Goal: Transaction & Acquisition: Book appointment/travel/reservation

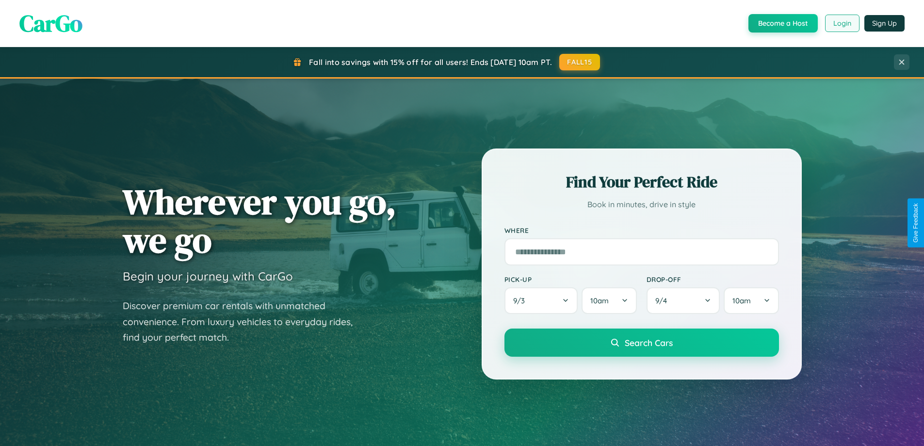
click at [842, 23] on button "Login" at bounding box center [842, 23] width 34 height 17
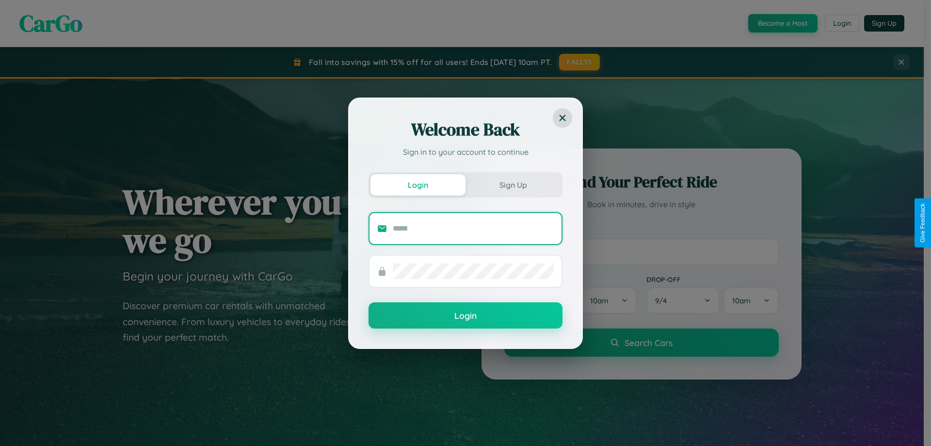
click at [473, 228] on input "text" at bounding box center [473, 229] width 161 height 16
type input "**********"
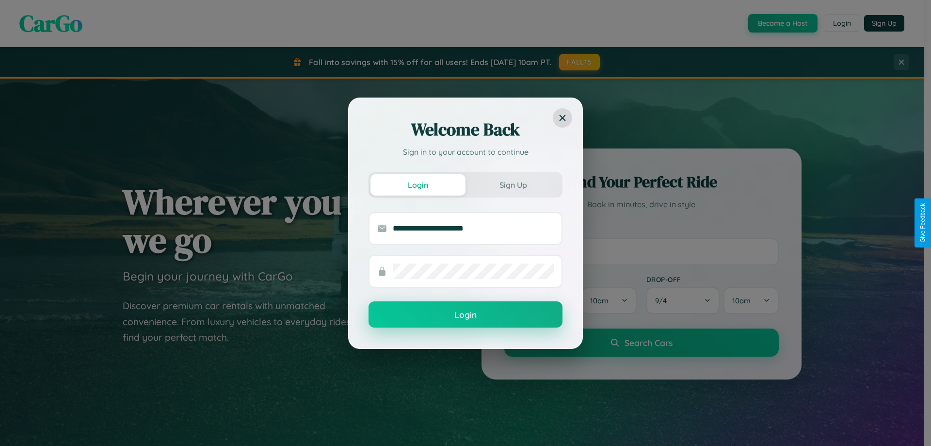
click at [466, 315] on button "Login" at bounding box center [466, 314] width 194 height 26
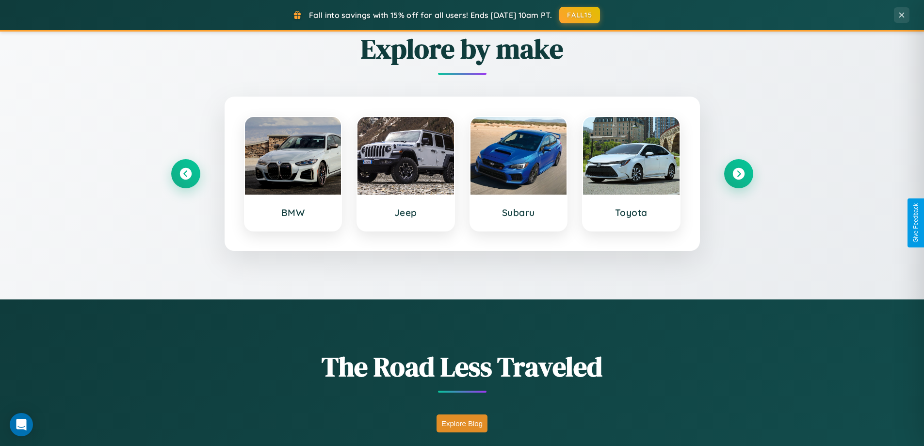
scroll to position [667, 0]
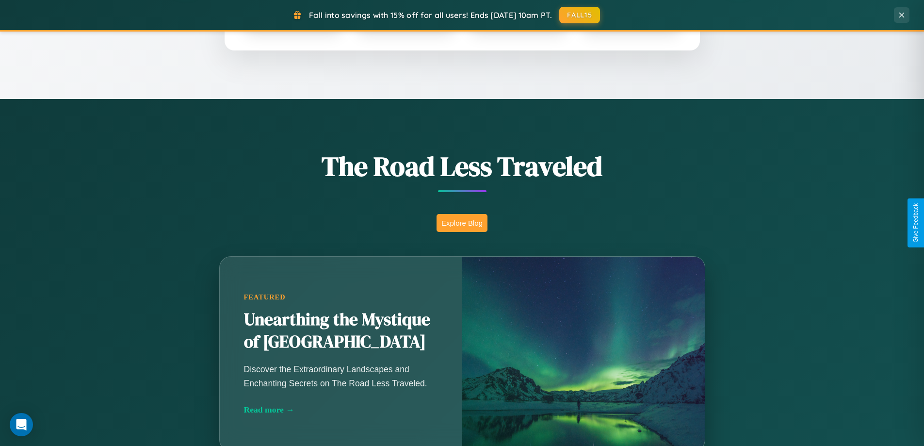
click at [462, 223] on button "Explore Blog" at bounding box center [462, 223] width 51 height 18
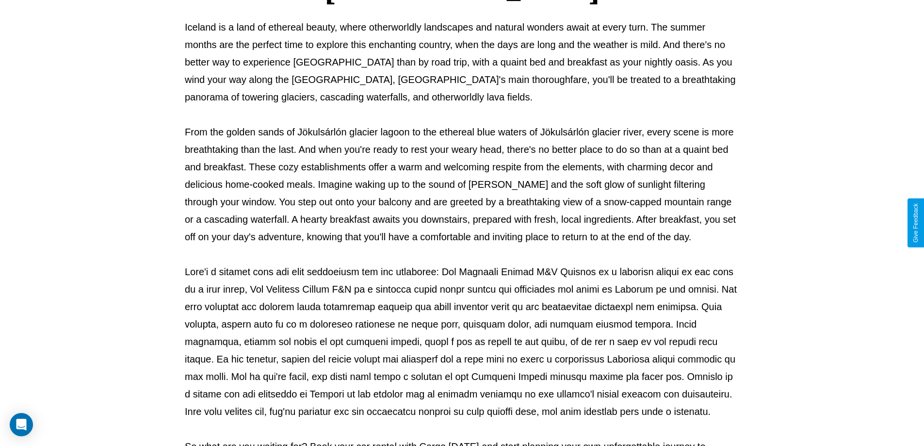
scroll to position [314, 0]
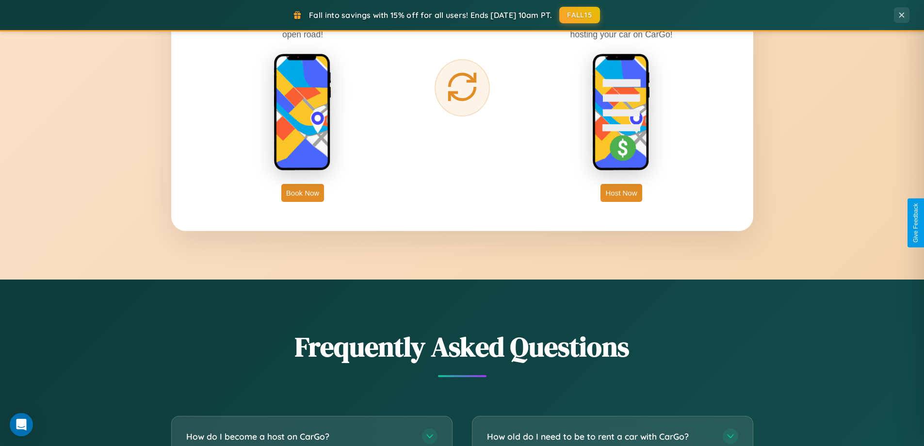
scroll to position [1867, 0]
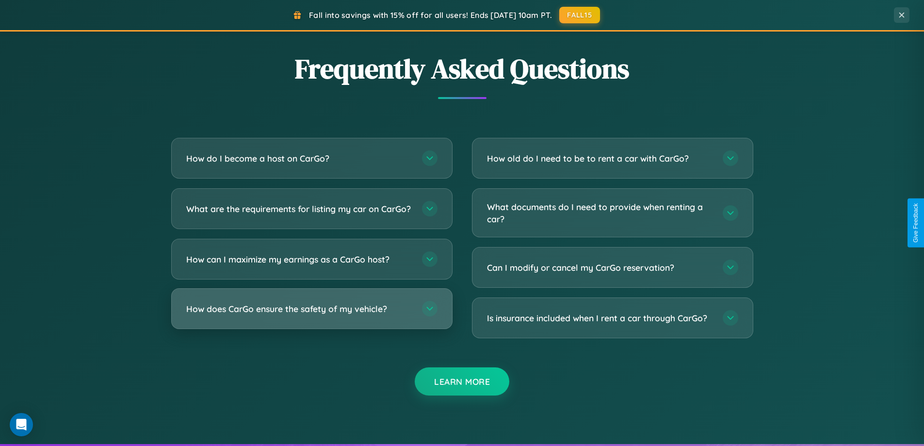
click at [311, 315] on h3 "How does CarGo ensure the safety of my vehicle?" at bounding box center [299, 309] width 226 height 12
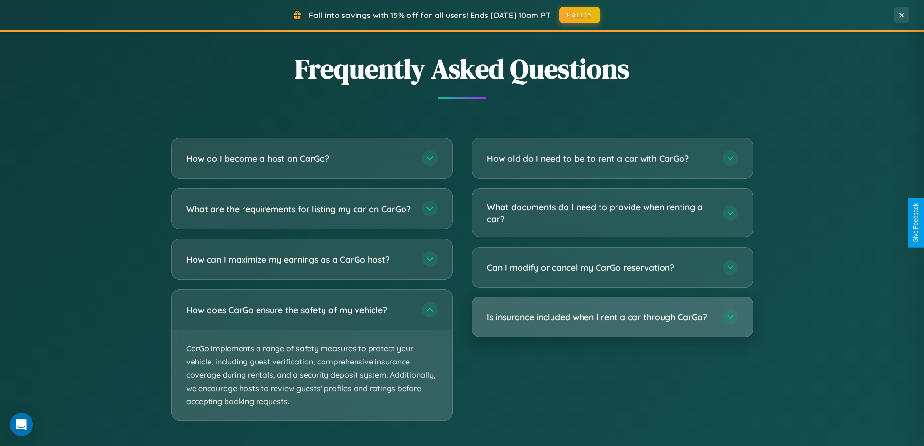
click at [612, 318] on h3 "Is insurance included when I rent a car through CarGo?" at bounding box center [600, 317] width 226 height 12
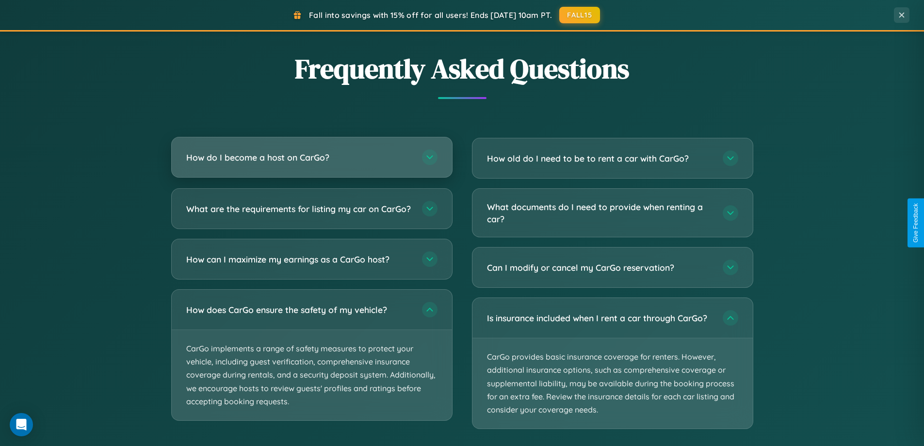
click at [311, 158] on h3 "How do I become a host on CarGo?" at bounding box center [299, 157] width 226 height 12
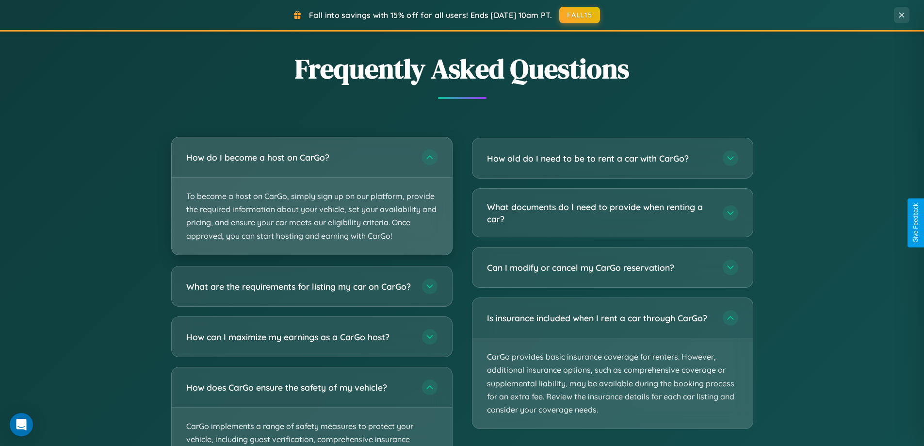
click at [311, 195] on p "To become a host on CarGo, simply sign up on our platform, provide the required…" at bounding box center [312, 216] width 280 height 77
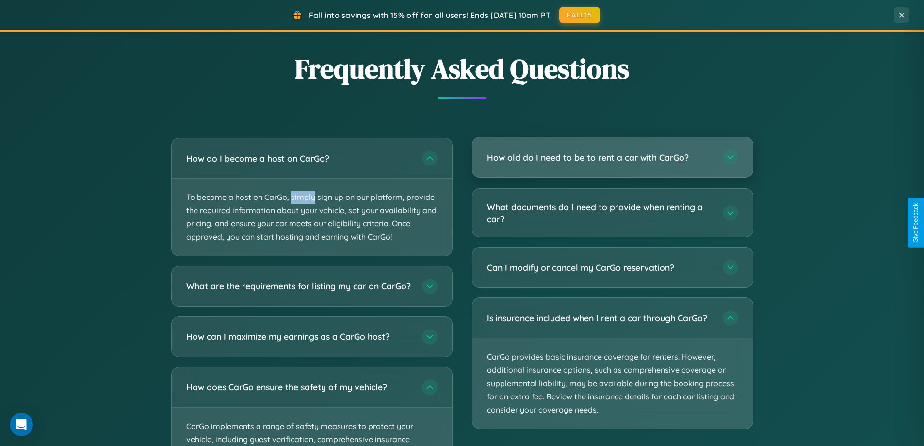
click at [612, 158] on h3 "How old do I need to be to rent a car with CarGo?" at bounding box center [600, 157] width 226 height 12
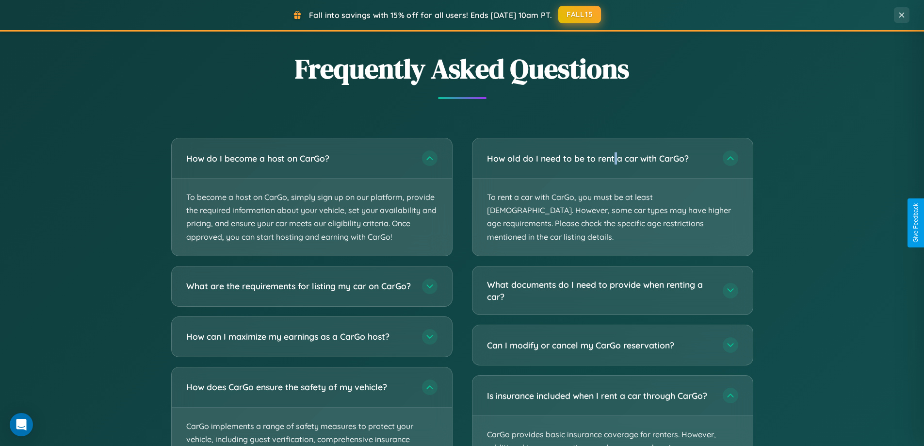
click at [580, 15] on button "FALL15" at bounding box center [579, 14] width 43 height 17
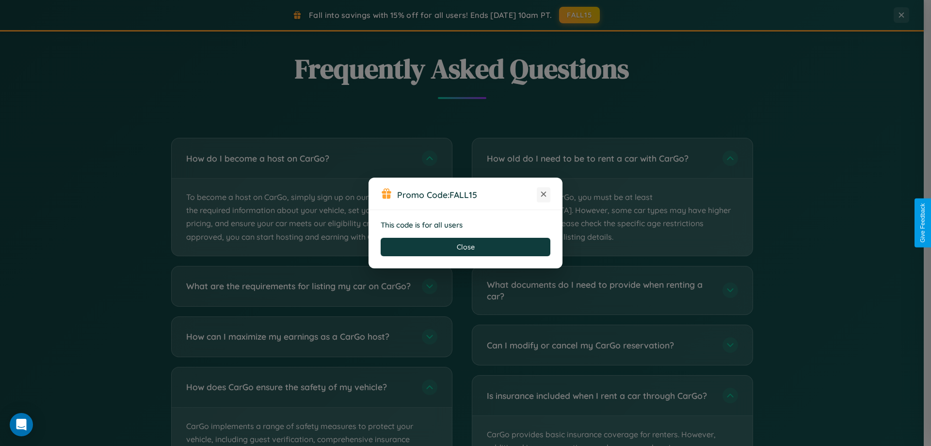
click at [544, 195] on icon at bounding box center [544, 194] width 10 height 10
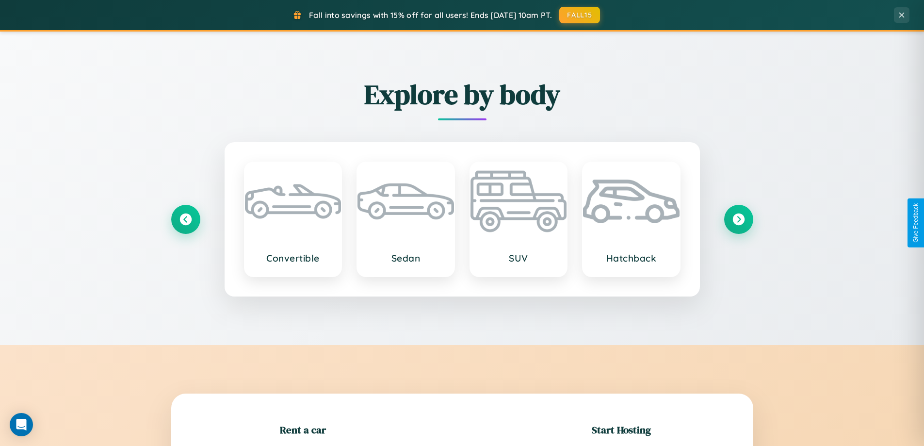
scroll to position [418, 0]
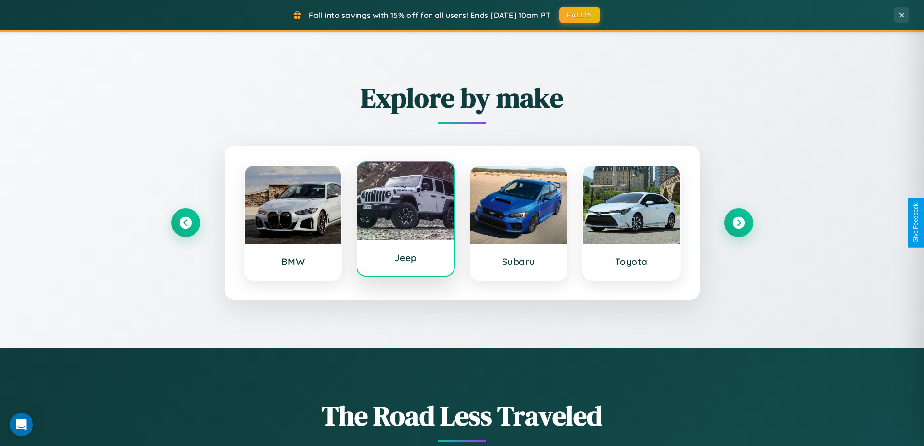
click at [406, 220] on div at bounding box center [406, 201] width 97 height 78
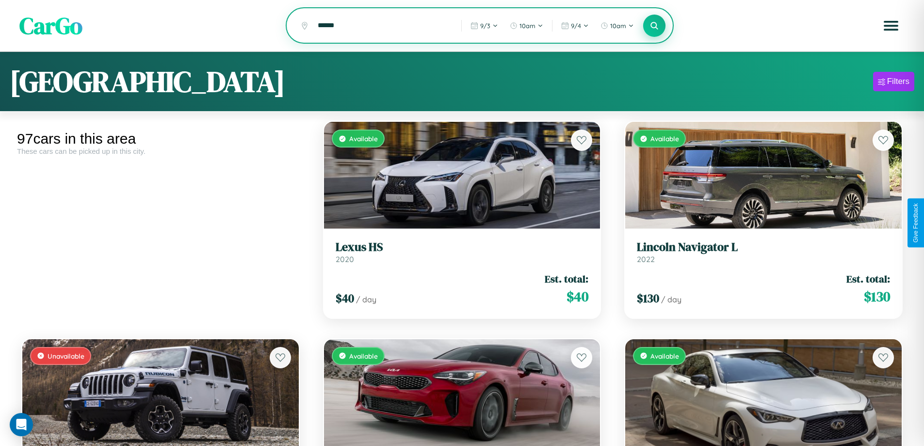
click at [654, 26] on icon at bounding box center [654, 25] width 9 height 9
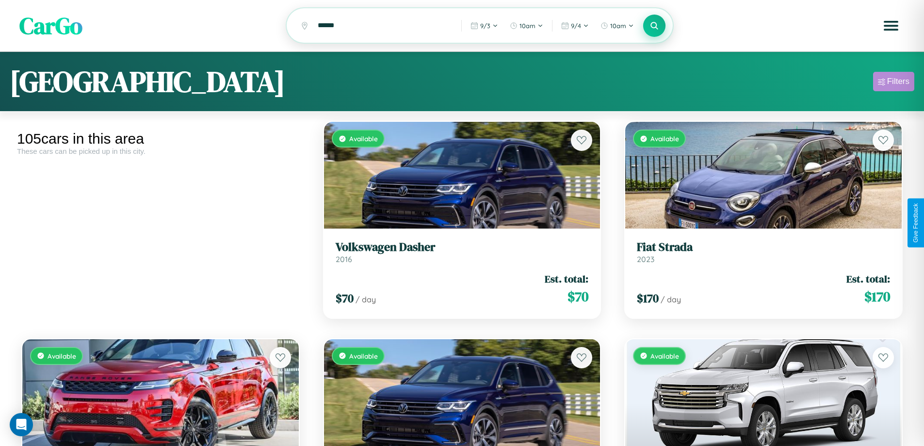
click at [894, 83] on div "Filters" at bounding box center [898, 82] width 22 height 10
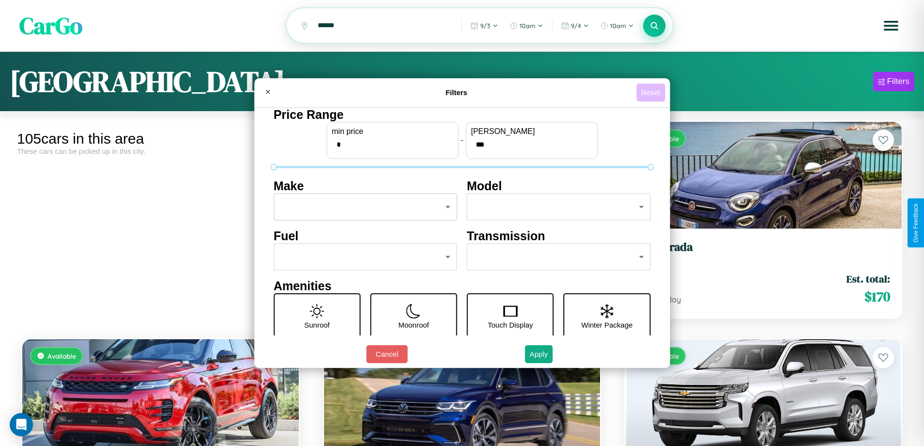
click at [652, 92] on button "Reset" at bounding box center [650, 92] width 29 height 18
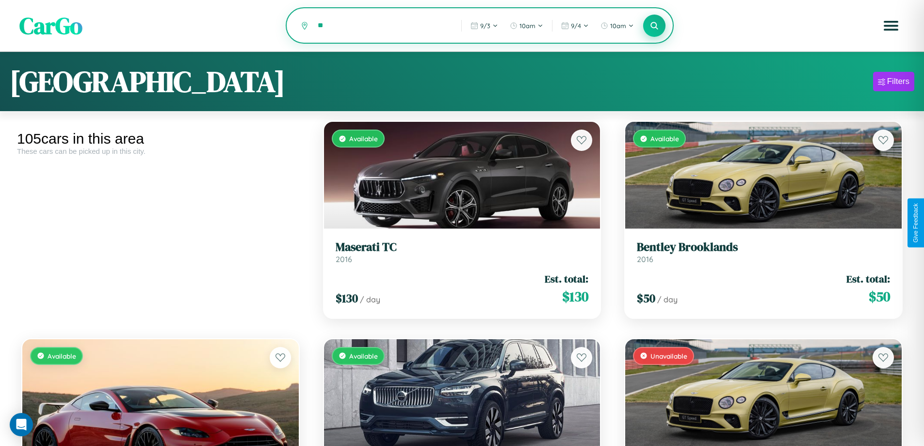
type input "*"
type input "*********"
click at [654, 26] on icon at bounding box center [654, 25] width 9 height 9
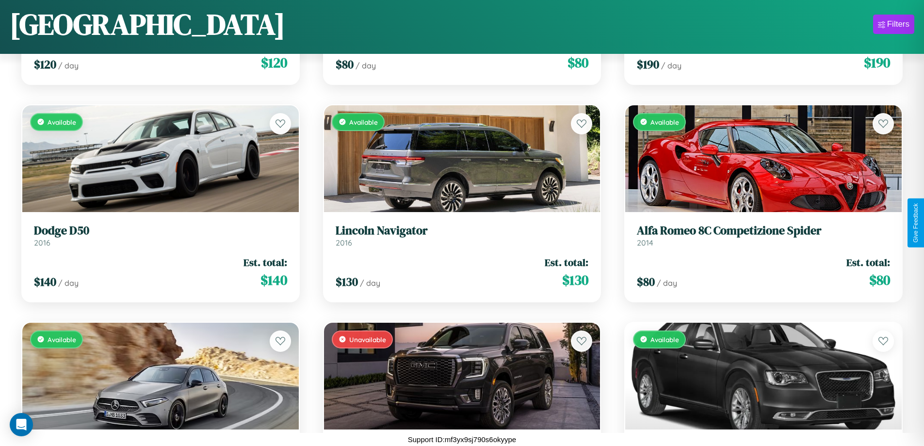
scroll to position [2091, 0]
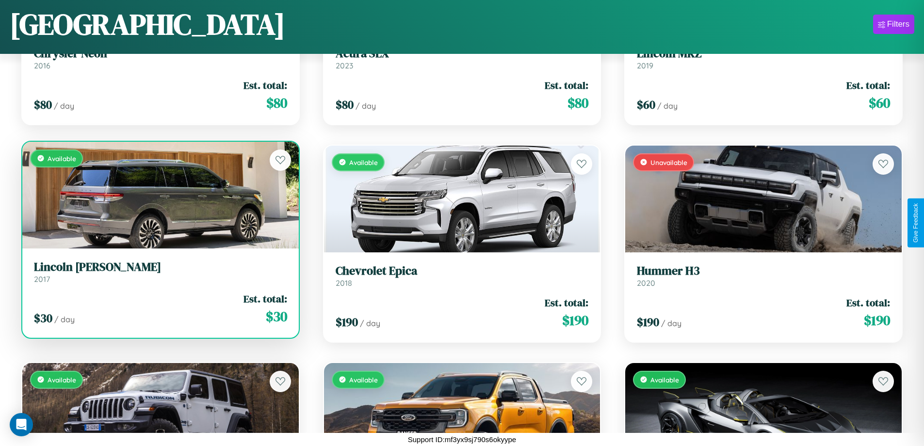
click at [159, 198] on div "Available" at bounding box center [160, 195] width 277 height 107
click at [159, 195] on div "Available" at bounding box center [160, 195] width 277 height 107
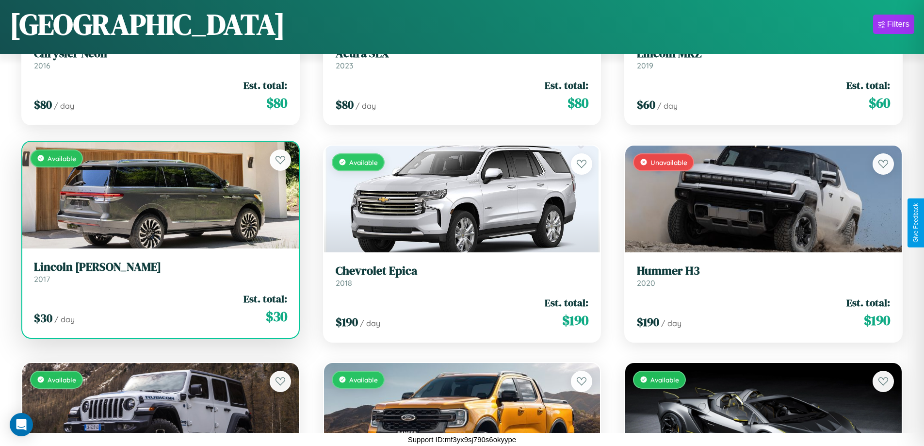
click at [159, 195] on div "Available" at bounding box center [160, 195] width 277 height 107
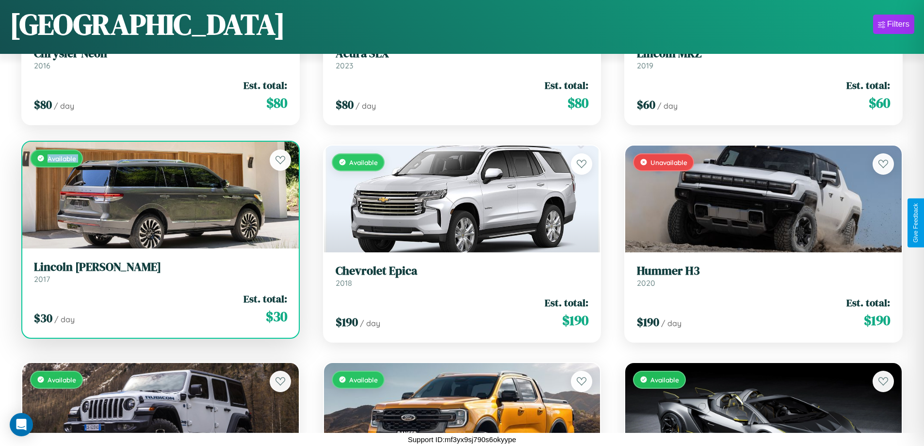
click at [159, 195] on div "Available" at bounding box center [160, 195] width 277 height 107
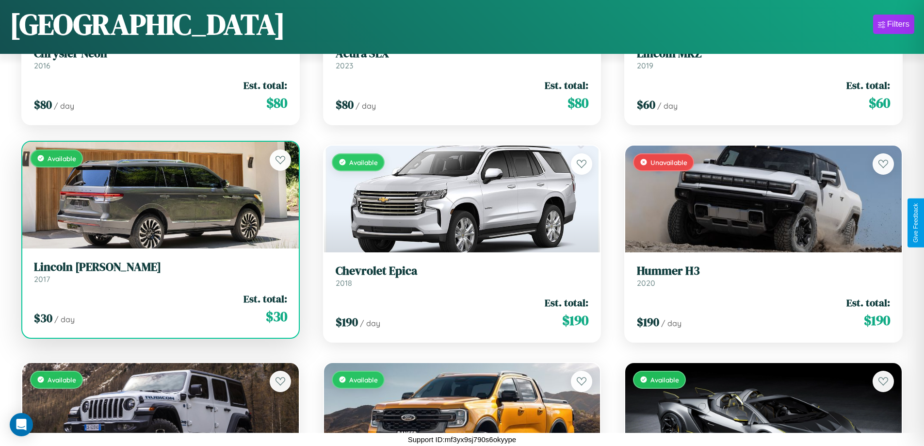
click at [159, 195] on div "Available" at bounding box center [160, 195] width 277 height 107
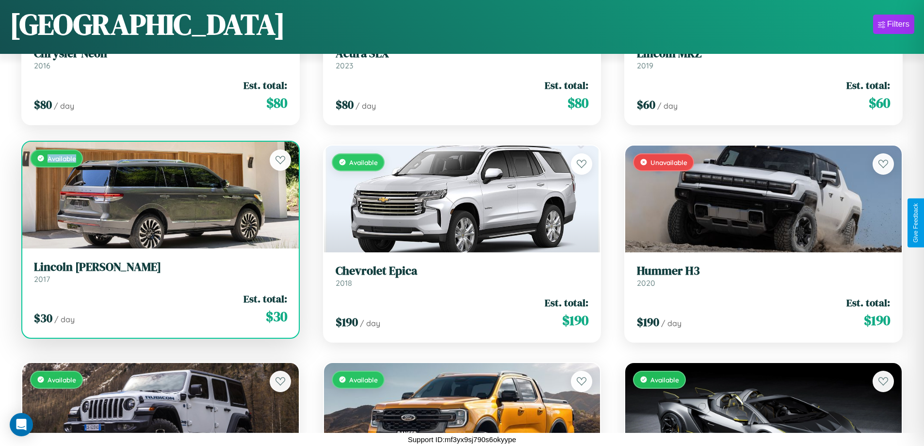
click at [159, 195] on div "Available" at bounding box center [160, 195] width 277 height 107
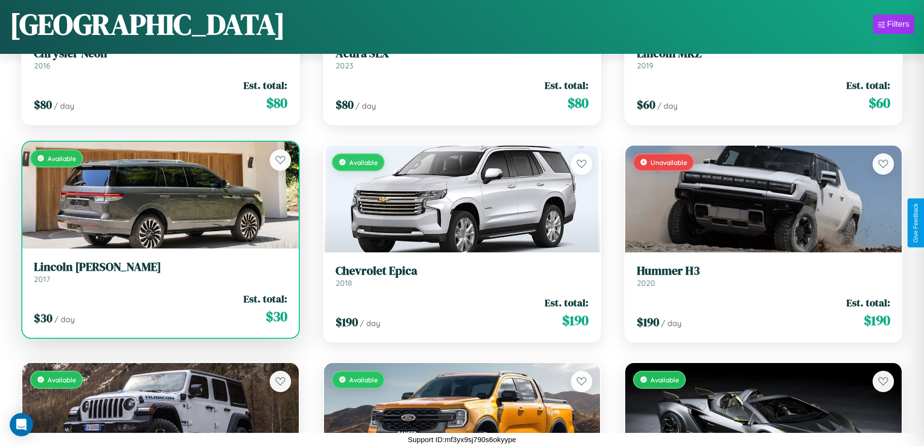
click at [159, 272] on h3 "[PERSON_NAME]" at bounding box center [160, 267] width 253 height 14
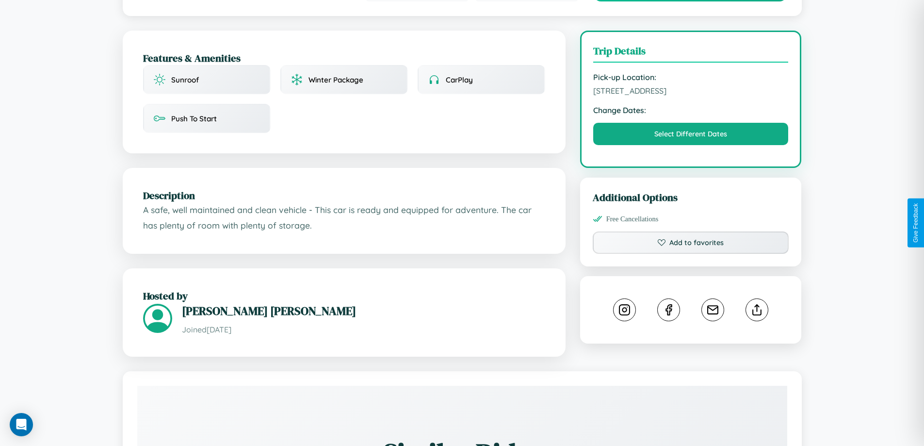
scroll to position [252, 0]
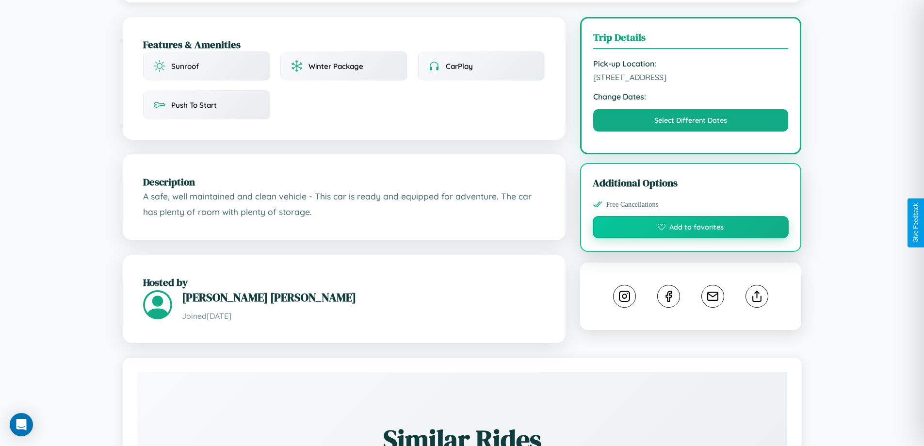
click at [691, 221] on button "Add to favorites" at bounding box center [691, 227] width 196 height 22
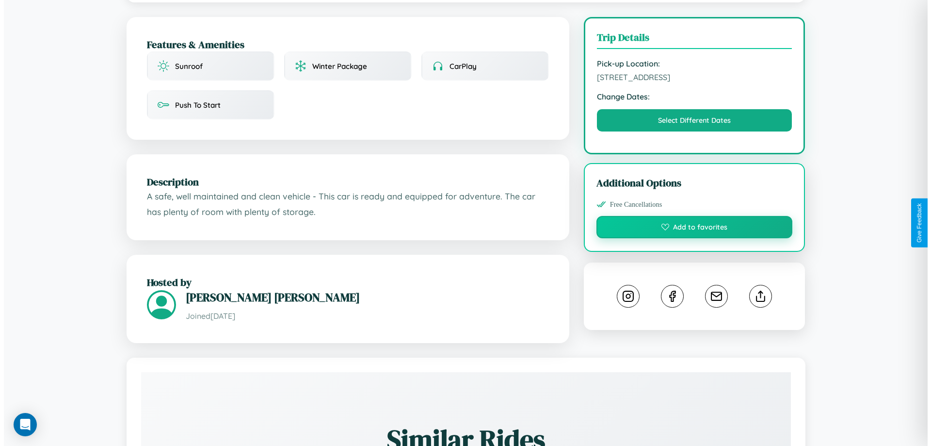
scroll to position [0, 0]
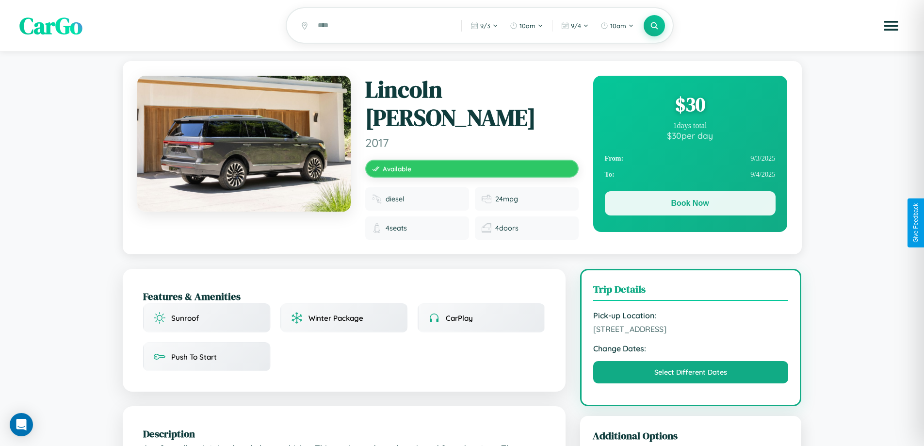
click at [690, 206] on button "Book Now" at bounding box center [690, 203] width 171 height 24
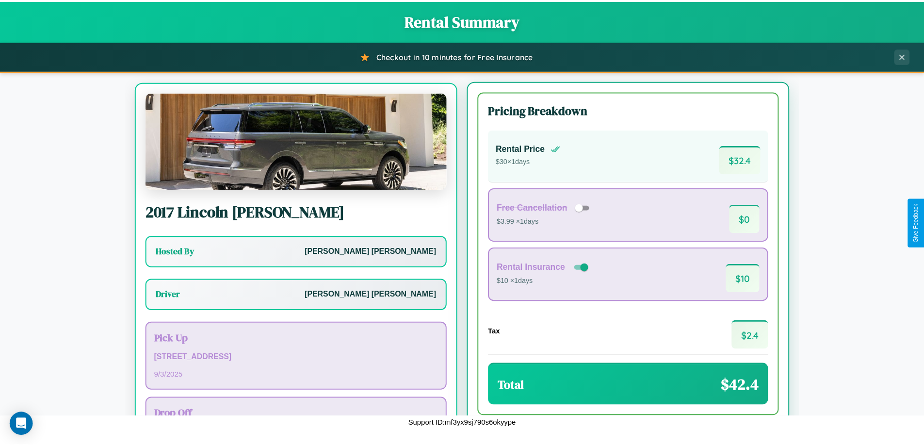
scroll to position [45, 0]
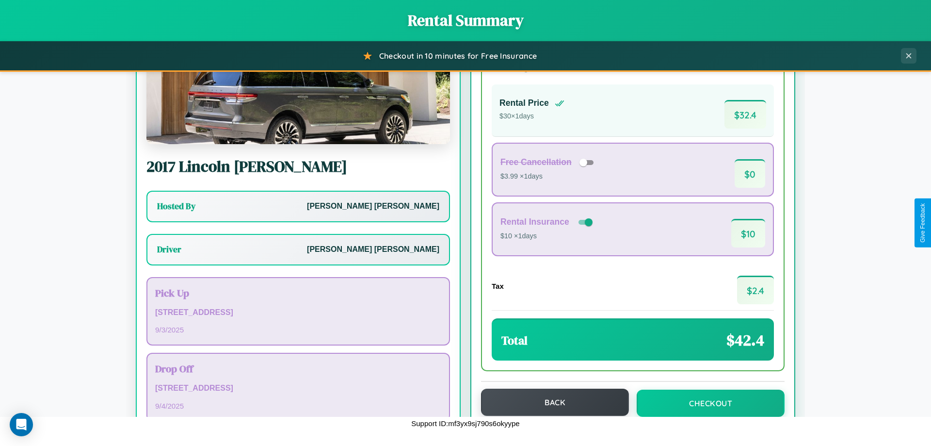
click at [551, 402] on button "Back" at bounding box center [555, 402] width 148 height 27
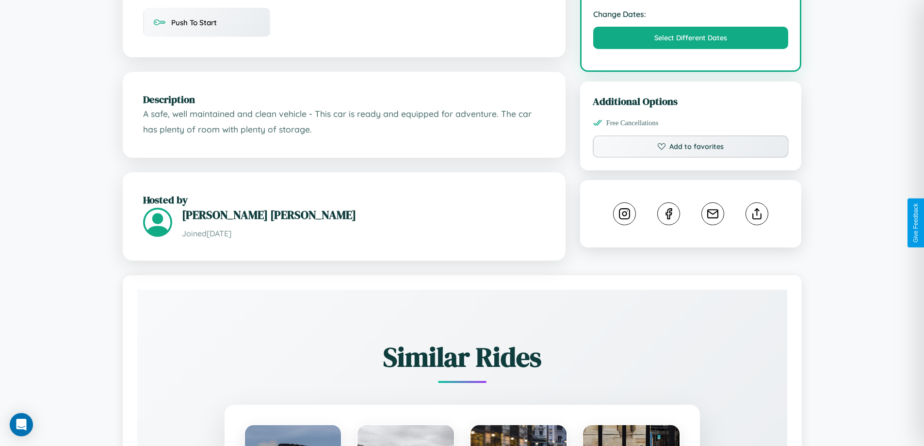
scroll to position [541, 0]
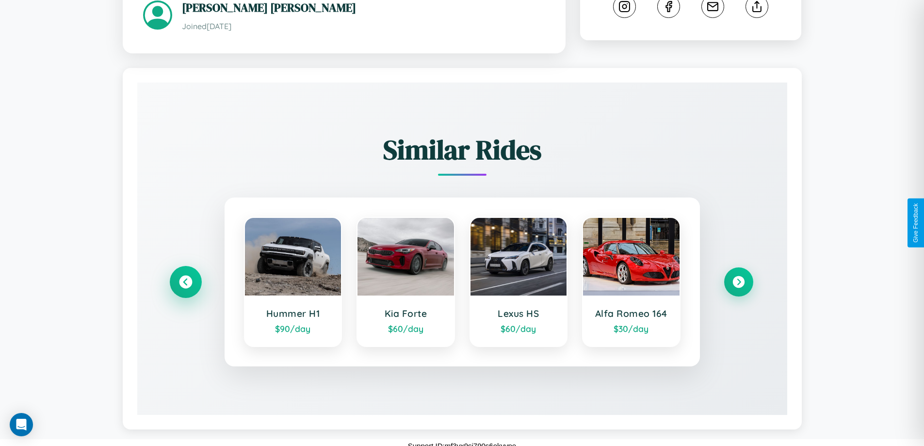
click at [185, 276] on icon at bounding box center [185, 282] width 13 height 13
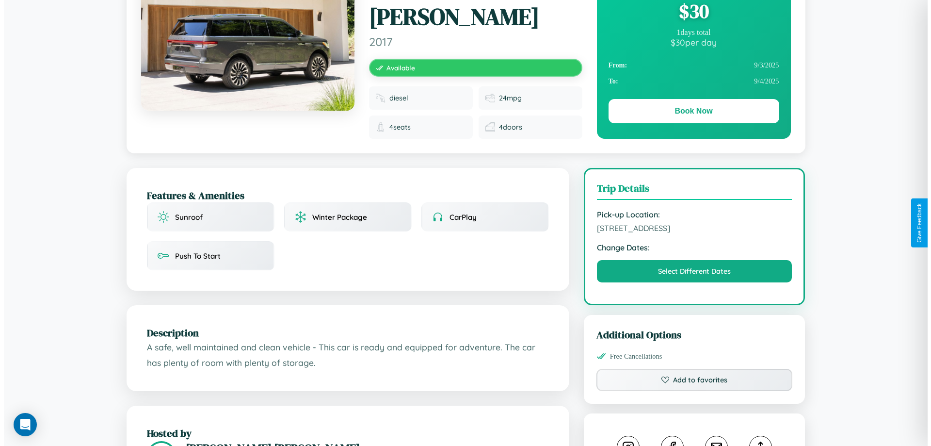
scroll to position [100, 0]
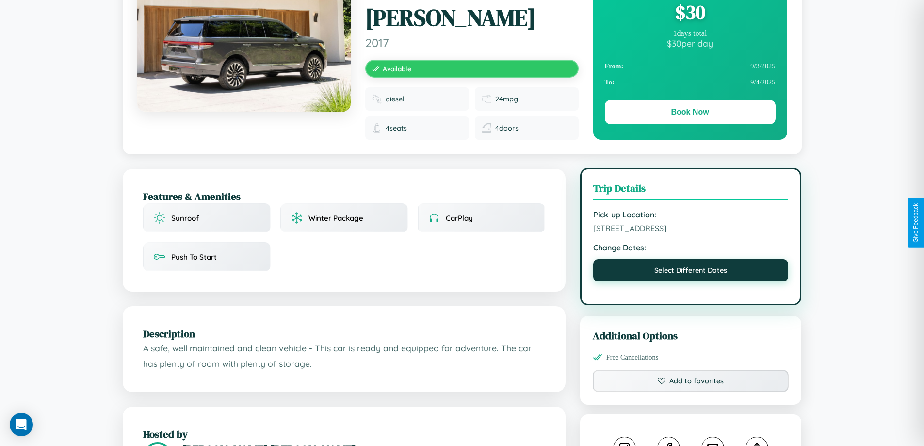
click at [691, 264] on button "Select Different Dates" at bounding box center [690, 270] width 195 height 22
select select "*"
select select "****"
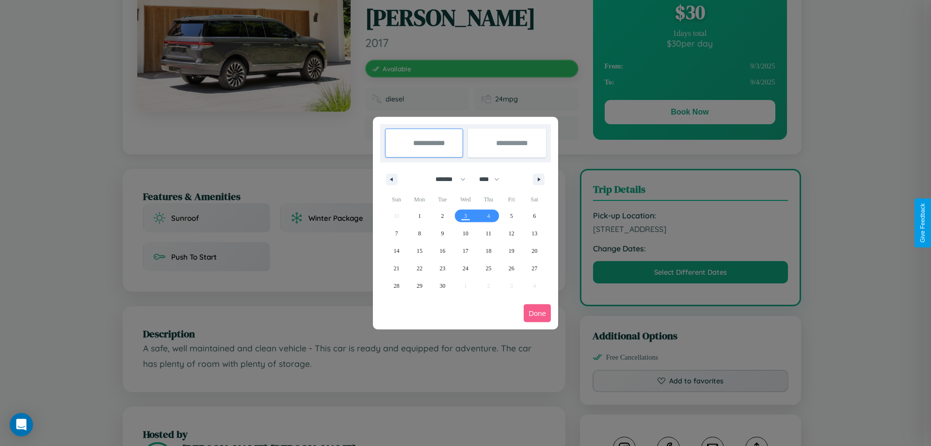
click at [446, 179] on select "******* ******** ***** ***** *** **** **** ****** ********* ******* ******** **…" at bounding box center [448, 179] width 41 height 16
select select "*"
click at [494, 179] on select "**** **** **** **** **** **** **** **** **** **** **** **** **** **** **** ****…" at bounding box center [488, 179] width 29 height 16
select select "****"
click at [396, 250] on span "12" at bounding box center [397, 250] width 6 height 17
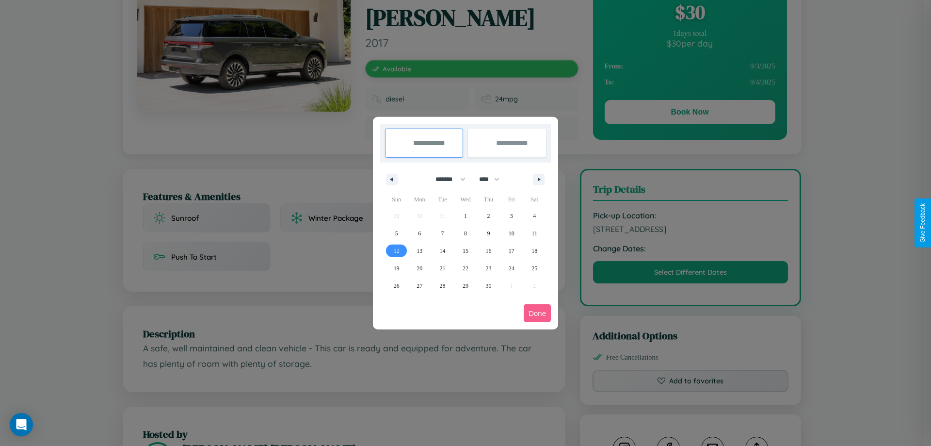
type input "**********"
click at [511, 250] on span "17" at bounding box center [512, 250] width 6 height 17
type input "**********"
